Goal: Obtain resource: Obtain resource

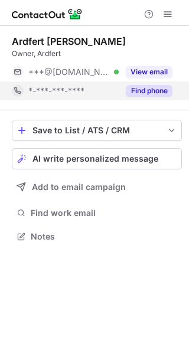
scroll to position [228, 189]
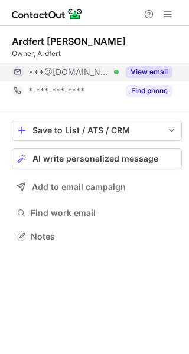
click at [170, 71] on button "View email" at bounding box center [149, 72] width 47 height 12
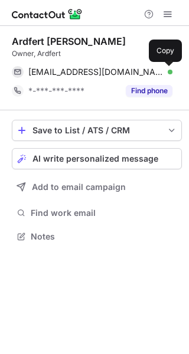
click at [170, 71] on span at bounding box center [165, 71] width 9 height 9
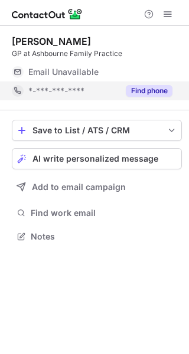
scroll to position [228, 189]
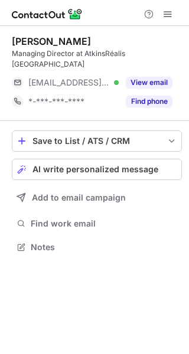
scroll to position [228, 189]
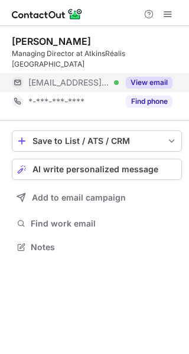
click at [161, 77] on button "View email" at bounding box center [149, 83] width 47 height 12
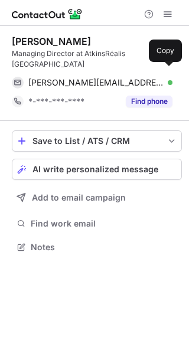
click at [169, 78] on span at bounding box center [165, 82] width 9 height 9
